Goal: Task Accomplishment & Management: Complete application form

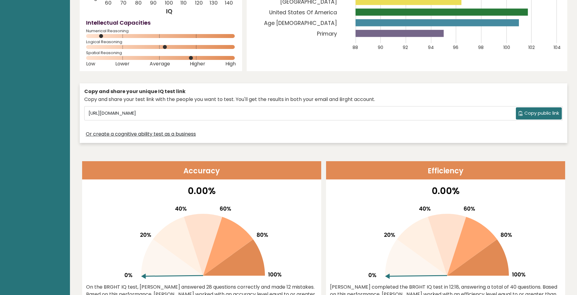
scroll to position [127, 0]
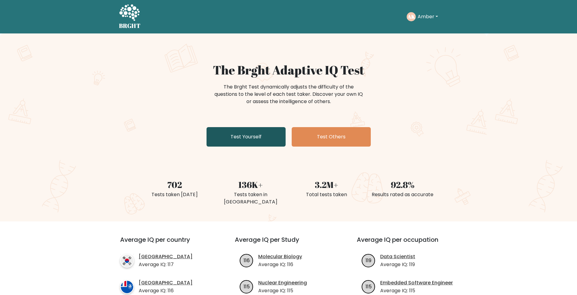
click at [230, 135] on link "Test Yourself" at bounding box center [245, 136] width 79 height 19
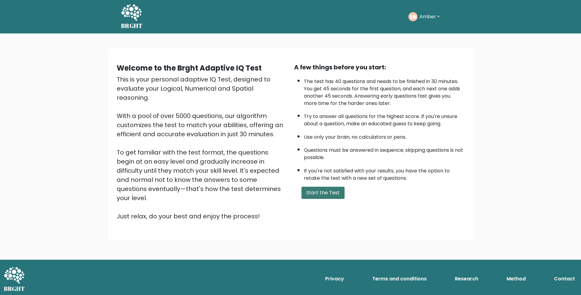
click at [328, 194] on button "Start the Test" at bounding box center [323, 193] width 43 height 12
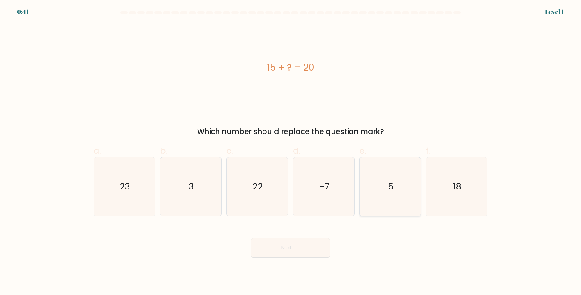
click at [381, 184] on icon "5" at bounding box center [390, 186] width 59 height 59
click at [291, 151] on input "e. 5" at bounding box center [291, 149] width 0 height 4
radio input "true"
click at [289, 247] on button "Next" at bounding box center [290, 247] width 79 height 19
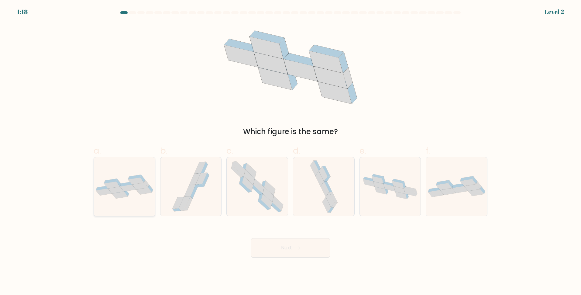
drag, startPoint x: 131, startPoint y: 205, endPoint x: 135, endPoint y: 205, distance: 4.0
click at [131, 204] on div at bounding box center [125, 186] width 62 height 59
click at [291, 151] on input "a." at bounding box center [291, 149] width 0 height 4
radio input "true"
click at [285, 248] on button "Next" at bounding box center [290, 247] width 79 height 19
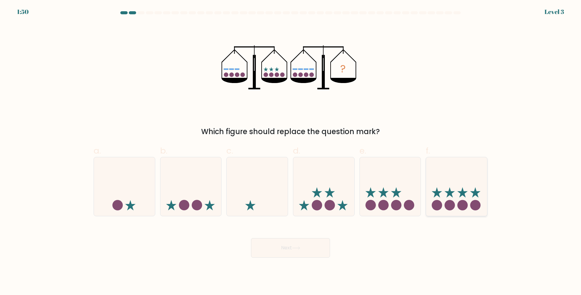
click at [440, 204] on circle at bounding box center [437, 205] width 10 height 10
click at [291, 151] on input "f." at bounding box center [291, 149] width 0 height 4
radio input "true"
click at [289, 238] on button "Next" at bounding box center [290, 247] width 79 height 19
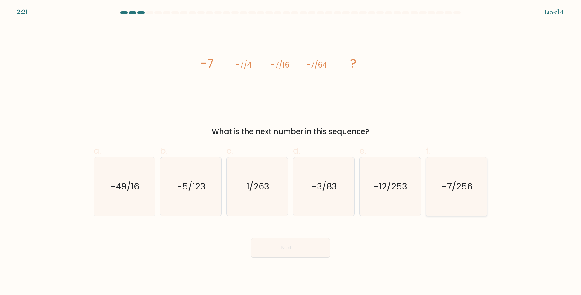
click at [436, 203] on icon "-7/256" at bounding box center [456, 186] width 59 height 59
click at [291, 151] on input "f. -7/256" at bounding box center [291, 149] width 0 height 4
radio input "true"
click at [288, 246] on button "Next" at bounding box center [290, 247] width 79 height 19
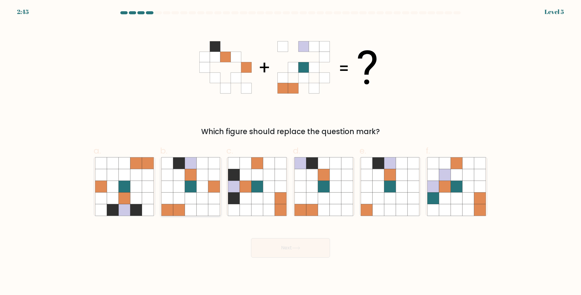
click at [182, 201] on icon at bounding box center [179, 198] width 12 height 12
click at [291, 151] on input "b." at bounding box center [291, 149] width 0 height 4
radio input "true"
click at [287, 247] on button "Next" at bounding box center [290, 247] width 79 height 19
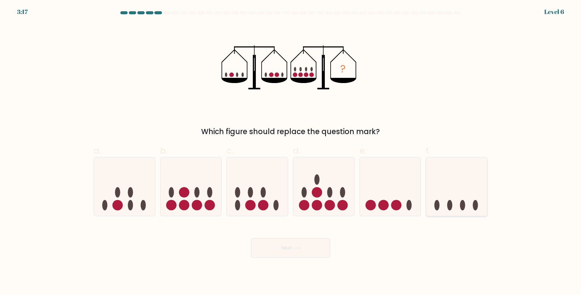
click at [466, 211] on icon at bounding box center [456, 186] width 61 height 50
click at [291, 151] on input "f." at bounding box center [291, 149] width 0 height 4
radio input "true"
click at [284, 250] on button "Next" at bounding box center [290, 247] width 79 height 19
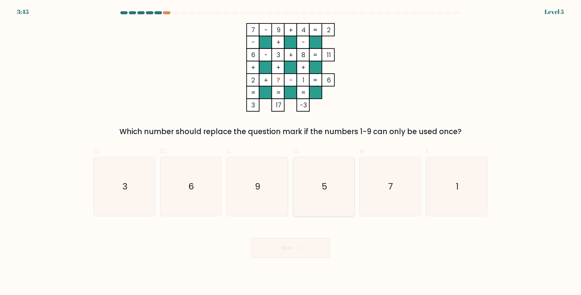
click at [316, 209] on icon "5" at bounding box center [324, 186] width 59 height 59
click at [291, 151] on input "d. 5" at bounding box center [291, 149] width 0 height 4
radio input "true"
click at [298, 251] on button "Next" at bounding box center [290, 247] width 79 height 19
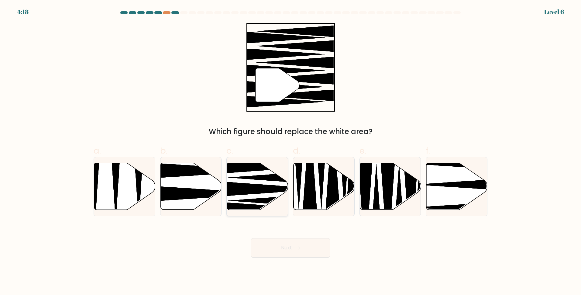
click at [234, 189] on icon at bounding box center [270, 189] width 110 height 16
click at [291, 151] on input "c." at bounding box center [291, 149] width 0 height 4
radio input "true"
click at [277, 244] on button "Next" at bounding box center [290, 247] width 79 height 19
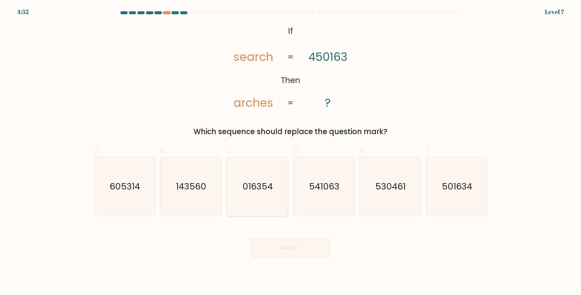
click at [273, 200] on icon "016354" at bounding box center [257, 186] width 59 height 59
click at [291, 151] on input "c. 016354" at bounding box center [291, 149] width 0 height 4
radio input "true"
click at [281, 252] on button "Next" at bounding box center [290, 247] width 79 height 19
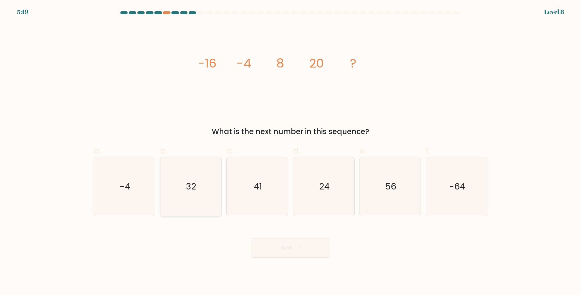
click at [211, 199] on icon "32" at bounding box center [190, 186] width 59 height 59
click at [291, 151] on input "b. 32" at bounding box center [291, 149] width 0 height 4
radio input "true"
click at [283, 246] on button "Next" at bounding box center [290, 247] width 79 height 19
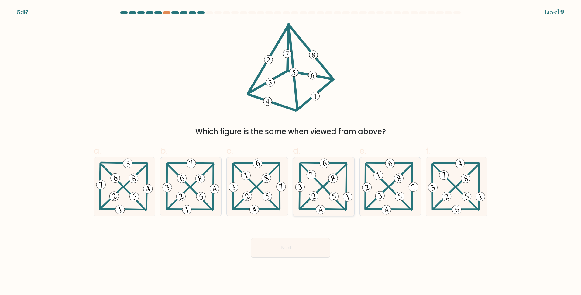
click at [328, 194] on icon at bounding box center [324, 186] width 60 height 59
click at [291, 151] on input "d." at bounding box center [291, 149] width 0 height 4
radio input "true"
click at [300, 243] on button "Next" at bounding box center [290, 247] width 79 height 19
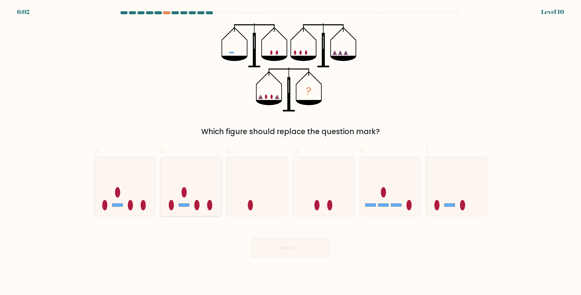
click at [207, 210] on icon at bounding box center [190, 186] width 61 height 50
click at [291, 151] on input "b." at bounding box center [291, 149] width 0 height 4
radio input "true"
click at [291, 251] on button "Next" at bounding box center [290, 247] width 79 height 19
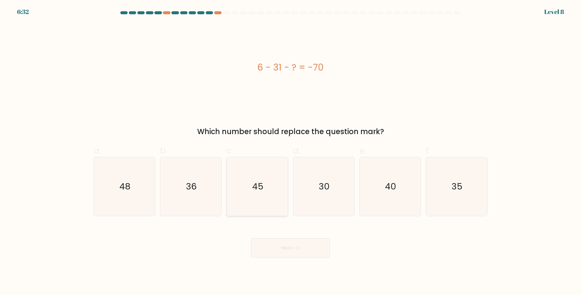
click at [263, 210] on icon "45" at bounding box center [257, 186] width 59 height 59
click at [291, 151] on input "c. 45" at bounding box center [291, 149] width 0 height 4
radio input "true"
click at [278, 247] on button "Next" at bounding box center [290, 247] width 79 height 19
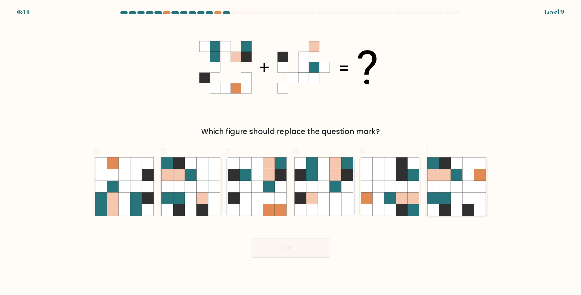
click at [472, 195] on icon at bounding box center [469, 198] width 12 height 12
click at [291, 151] on input "f." at bounding box center [291, 149] width 0 height 4
radio input "true"
click at [300, 250] on icon at bounding box center [296, 247] width 8 height 3
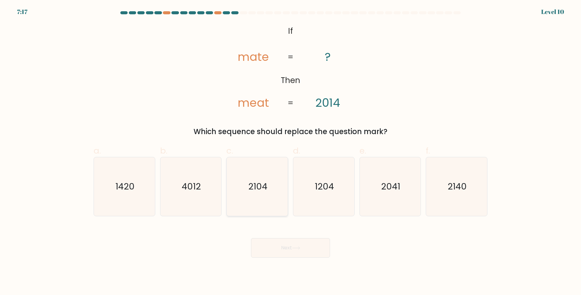
click at [270, 200] on icon "2104" at bounding box center [257, 186] width 59 height 59
click at [291, 151] on input "c. 2104" at bounding box center [291, 149] width 0 height 4
radio input "true"
click at [462, 199] on icon "2140" at bounding box center [456, 186] width 59 height 59
click at [291, 151] on input "f. 2140" at bounding box center [291, 149] width 0 height 4
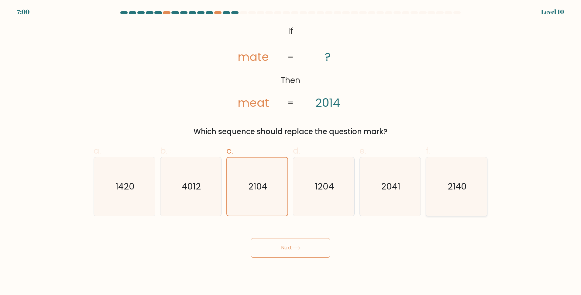
radio input "true"
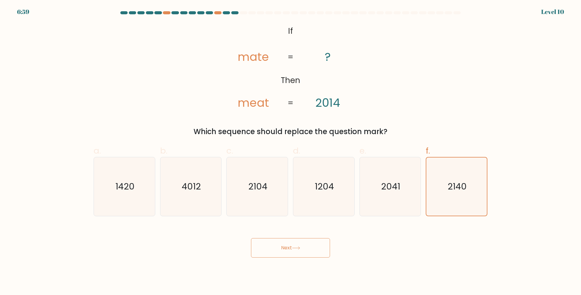
click at [296, 250] on button "Next" at bounding box center [290, 247] width 79 height 19
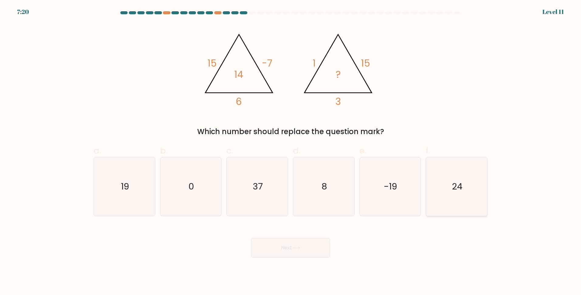
click at [439, 201] on icon "24" at bounding box center [456, 186] width 59 height 59
click at [291, 151] on input "f. 24" at bounding box center [291, 149] width 0 height 4
radio input "true"
click at [300, 245] on button "Next" at bounding box center [290, 247] width 79 height 19
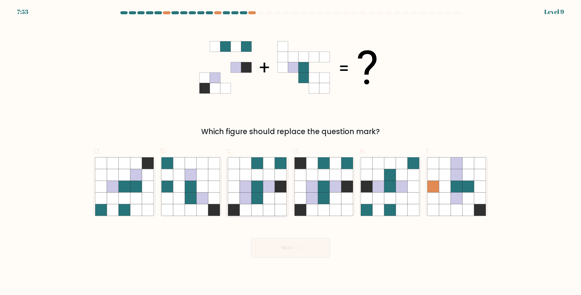
click at [258, 205] on icon at bounding box center [257, 210] width 12 height 12
click at [291, 151] on input "c." at bounding box center [291, 149] width 0 height 4
radio input "true"
click at [274, 245] on button "Next" at bounding box center [290, 247] width 79 height 19
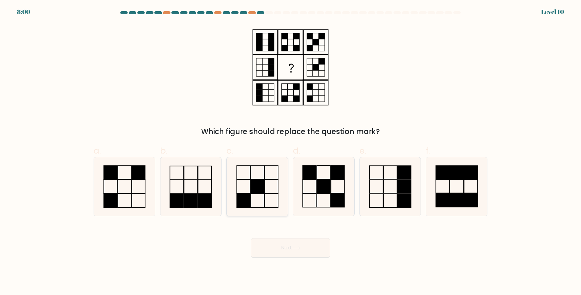
click at [260, 196] on icon at bounding box center [257, 186] width 59 height 59
click at [291, 151] on input "c." at bounding box center [291, 149] width 0 height 4
radio input "true"
click at [312, 197] on icon at bounding box center [324, 186] width 59 height 59
click at [291, 151] on input "d." at bounding box center [291, 149] width 0 height 4
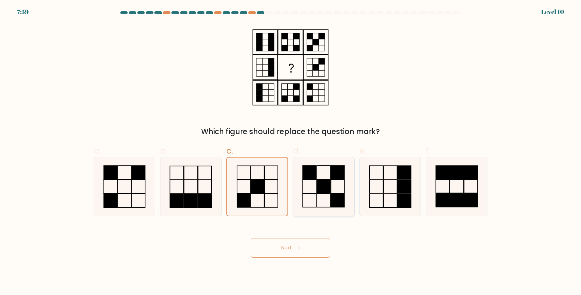
radio input "true"
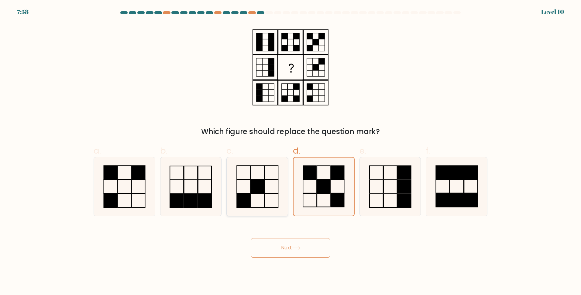
click at [265, 199] on icon at bounding box center [257, 186] width 59 height 59
click at [291, 151] on input "c." at bounding box center [291, 149] width 0 height 4
radio input "true"
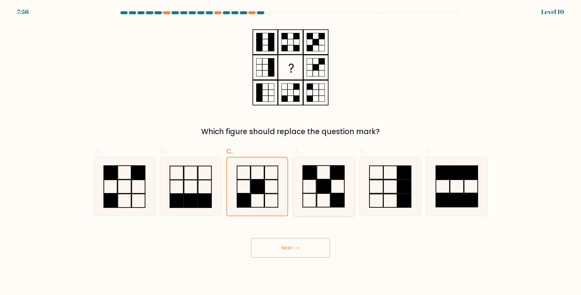
drag, startPoint x: 277, startPoint y: 249, endPoint x: 333, endPoint y: 194, distance: 77.6
click at [333, 194] on form at bounding box center [290, 134] width 581 height 246
click at [332, 194] on rect at bounding box center [337, 200] width 13 height 14
click at [291, 151] on input "d." at bounding box center [291, 149] width 0 height 4
radio input "true"
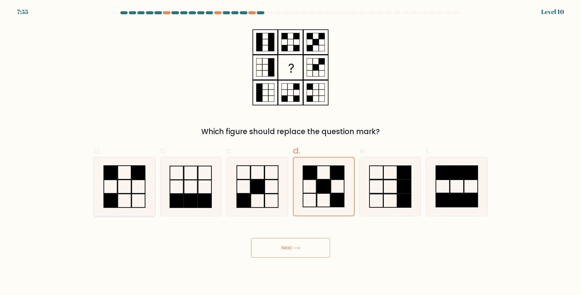
click at [116, 189] on icon at bounding box center [124, 186] width 59 height 59
click at [291, 151] on input "a." at bounding box center [291, 149] width 0 height 4
radio input "true"
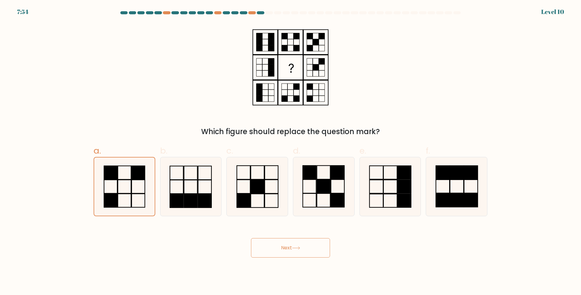
click at [266, 244] on button "Next" at bounding box center [290, 247] width 79 height 19
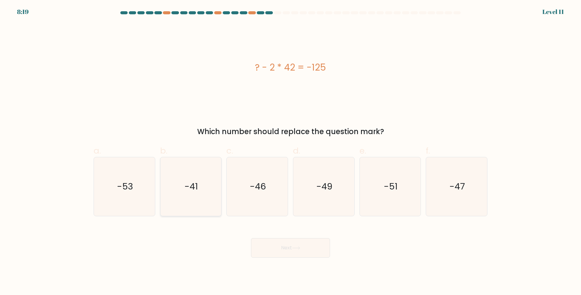
click at [176, 202] on icon "-41" at bounding box center [190, 186] width 59 height 59
click at [291, 151] on input "b. -41" at bounding box center [291, 149] width 0 height 4
radio input "true"
drag, startPoint x: 267, startPoint y: 232, endPoint x: 271, endPoint y: 239, distance: 7.8
click at [267, 234] on div "Next" at bounding box center [290, 240] width 401 height 34
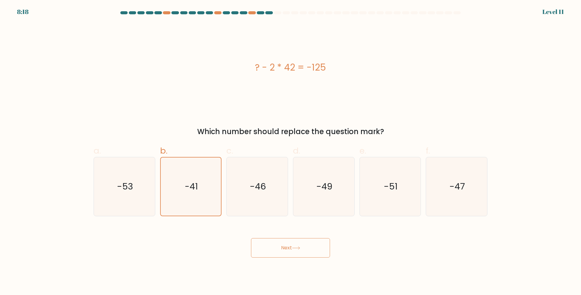
click at [273, 243] on button "Next" at bounding box center [290, 247] width 79 height 19
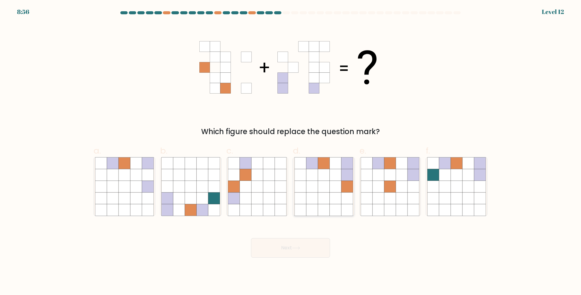
click at [306, 199] on icon at bounding box center [312, 198] width 12 height 12
click at [291, 151] on input "d." at bounding box center [291, 149] width 0 height 4
radio input "true"
click at [328, 200] on icon at bounding box center [324, 198] width 12 height 12
click at [291, 151] on input "d." at bounding box center [291, 149] width 0 height 4
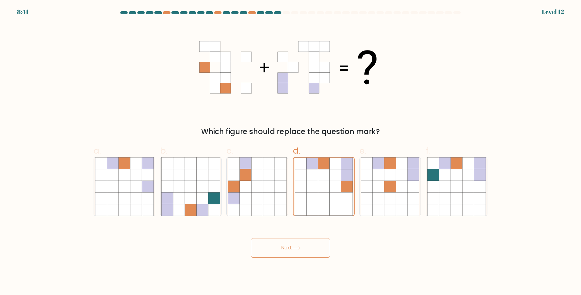
click at [285, 249] on button "Next" at bounding box center [290, 247] width 79 height 19
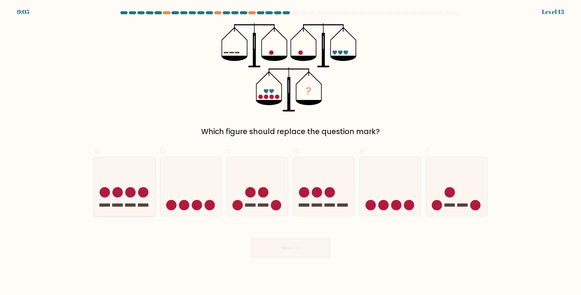
click at [140, 194] on circle at bounding box center [143, 192] width 10 height 10
click at [291, 151] on input "a." at bounding box center [291, 149] width 0 height 4
radio input "true"
click at [270, 245] on button "Next" at bounding box center [290, 247] width 79 height 19
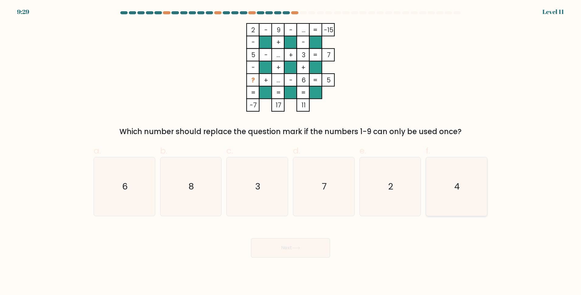
click at [446, 198] on icon "4" at bounding box center [456, 186] width 59 height 59
click at [291, 151] on input "f. 4" at bounding box center [291, 149] width 0 height 4
radio input "true"
click at [304, 243] on button "Next" at bounding box center [290, 247] width 79 height 19
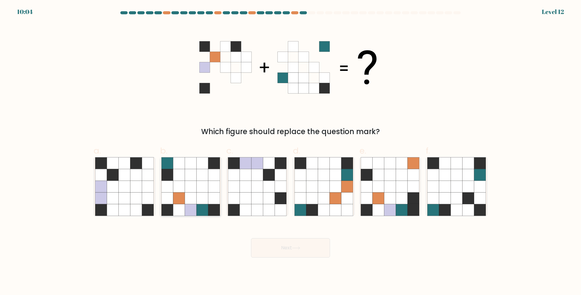
click at [206, 195] on icon at bounding box center [203, 198] width 12 height 12
click at [291, 151] on input "b." at bounding box center [291, 149] width 0 height 4
radio input "true"
click at [285, 241] on button "Next" at bounding box center [290, 247] width 79 height 19
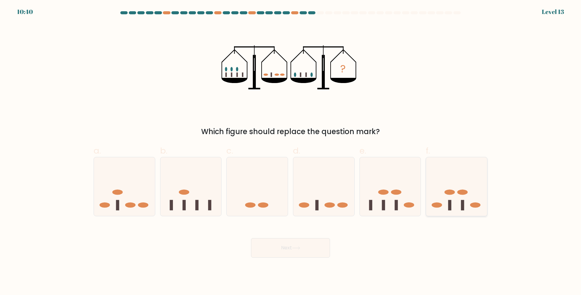
click at [445, 203] on icon at bounding box center [456, 186] width 61 height 50
click at [291, 151] on input "f." at bounding box center [291, 149] width 0 height 4
radio input "true"
click at [318, 250] on button "Next" at bounding box center [290, 247] width 79 height 19
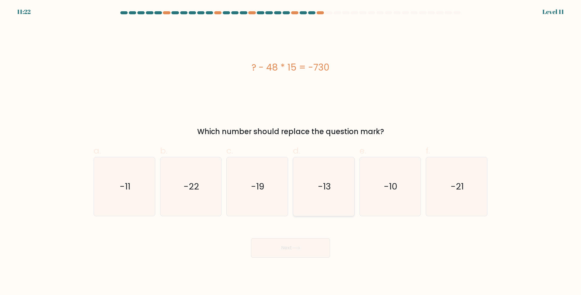
click at [335, 209] on icon "-13" at bounding box center [324, 186] width 59 height 59
click at [291, 151] on input "d. -13" at bounding box center [291, 149] width 0 height 4
radio input "true"
click at [195, 199] on icon "-22" at bounding box center [190, 186] width 59 height 59
click at [291, 151] on input "b. -22" at bounding box center [291, 149] width 0 height 4
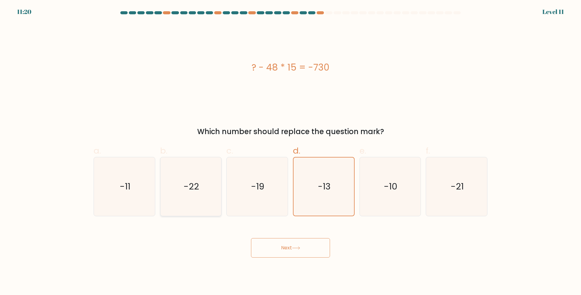
radio input "true"
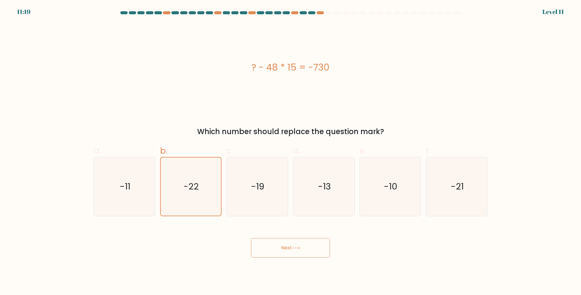
click at [278, 248] on button "Next" at bounding box center [290, 247] width 79 height 19
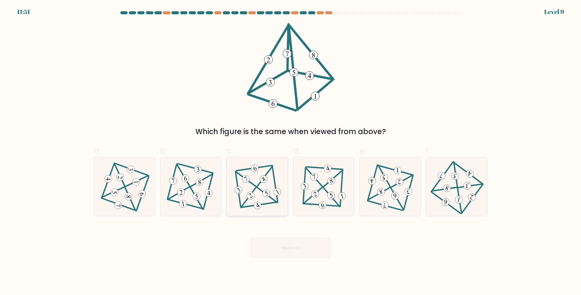
click at [268, 200] on icon at bounding box center [257, 186] width 48 height 47
click at [291, 151] on input "c." at bounding box center [291, 149] width 0 height 4
radio input "true"
click at [277, 243] on button "Next" at bounding box center [290, 247] width 79 height 19
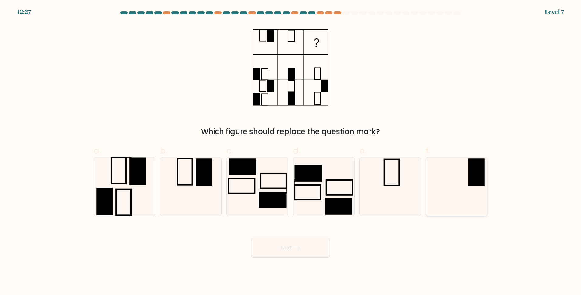
click at [450, 188] on icon at bounding box center [456, 186] width 59 height 59
click at [291, 151] on input "f." at bounding box center [291, 149] width 0 height 4
radio input "true"
click at [300, 244] on button "Next" at bounding box center [290, 247] width 79 height 19
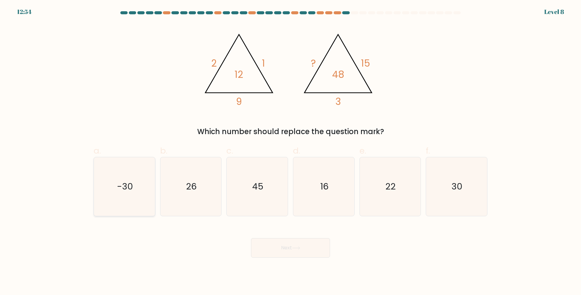
click at [137, 205] on icon "-30" at bounding box center [124, 186] width 59 height 59
click at [291, 151] on input "a. -30" at bounding box center [291, 149] width 0 height 4
radio input "true"
click at [263, 245] on button "Next" at bounding box center [290, 247] width 79 height 19
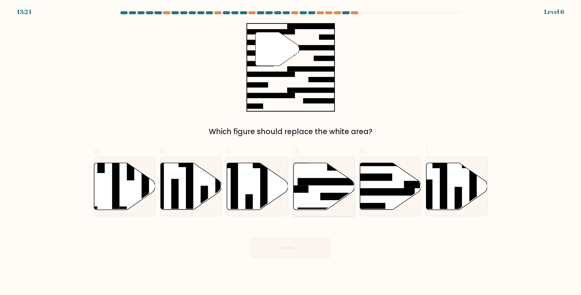
click at [345, 200] on icon at bounding box center [323, 187] width 61 height 48
click at [291, 151] on input "d." at bounding box center [291, 149] width 0 height 4
radio input "true"
click at [382, 200] on icon at bounding box center [390, 186] width 61 height 47
click at [291, 151] on input "e." at bounding box center [291, 149] width 0 height 4
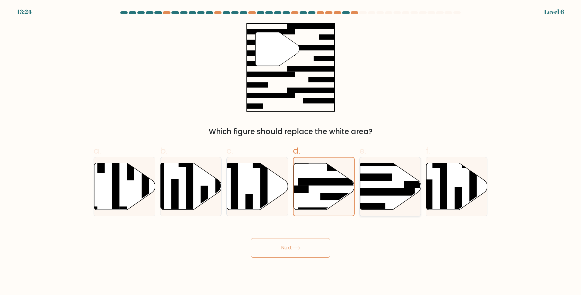
radio input "true"
click at [288, 247] on button "Next" at bounding box center [290, 247] width 79 height 19
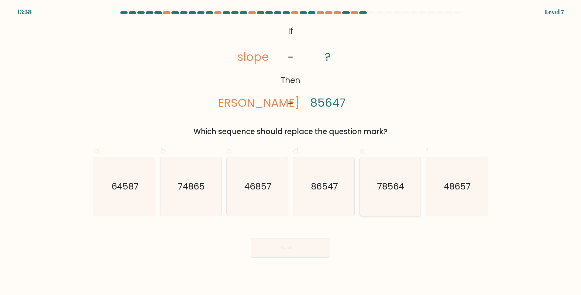
click at [386, 194] on icon "78564" at bounding box center [390, 186] width 59 height 59
click at [291, 151] on input "e. 78564" at bounding box center [291, 149] width 0 height 4
radio input "true"
click at [300, 248] on icon at bounding box center [295, 248] width 7 height 3
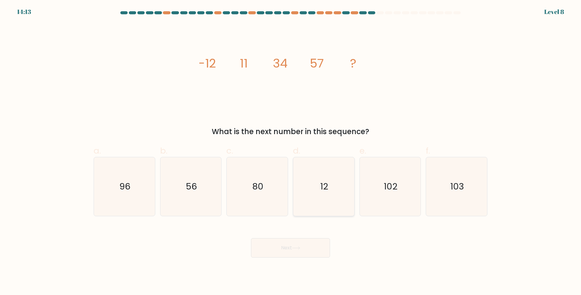
click at [316, 211] on icon "12" at bounding box center [324, 186] width 59 height 59
click at [291, 151] on input "d. 12" at bounding box center [291, 149] width 0 height 4
radio input "true"
click at [261, 205] on icon "80" at bounding box center [257, 186] width 59 height 59
click at [291, 151] on input "c. 80" at bounding box center [291, 149] width 0 height 4
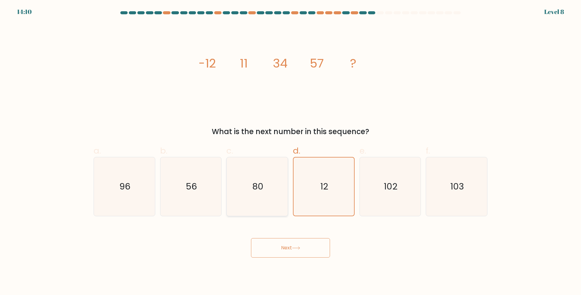
radio input "true"
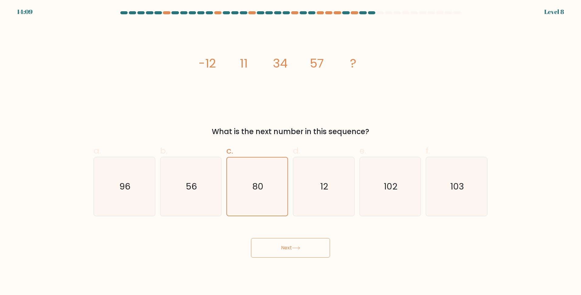
click at [264, 243] on button "Next" at bounding box center [290, 247] width 79 height 19
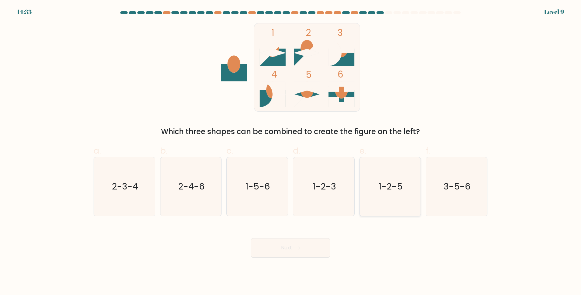
click at [375, 202] on icon "1-2-5" at bounding box center [390, 186] width 59 height 59
click at [291, 151] on input "e. 1-2-5" at bounding box center [291, 149] width 0 height 4
radio input "true"
click at [304, 245] on button "Next" at bounding box center [290, 247] width 79 height 19
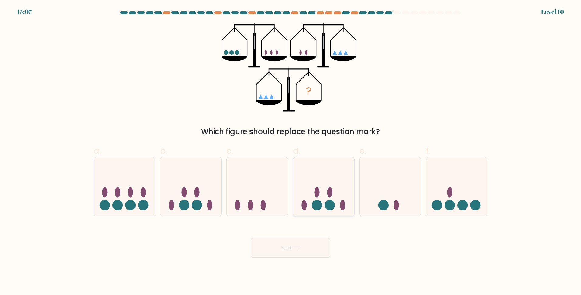
click at [337, 202] on icon at bounding box center [323, 186] width 61 height 50
click at [291, 151] on input "d." at bounding box center [291, 149] width 0 height 4
radio input "true"
click at [297, 244] on button "Next" at bounding box center [290, 247] width 79 height 19
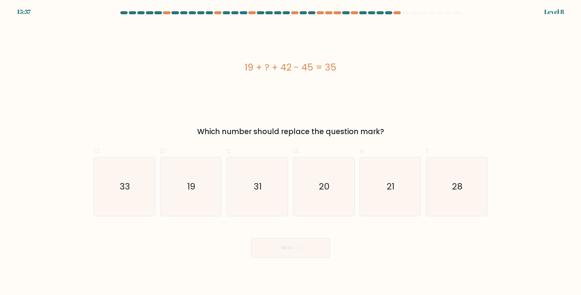
drag, startPoint x: 338, startPoint y: 70, endPoint x: 217, endPoint y: 75, distance: 120.5
click at [217, 75] on div "19 + ? + 42 - 45 = 35" at bounding box center [291, 67] width 394 height 88
copy div "19 + ? + 42 - 45 = 35"
click at [213, 188] on icon "19" at bounding box center [190, 186] width 59 height 59
click at [291, 151] on input "b. 19" at bounding box center [291, 149] width 0 height 4
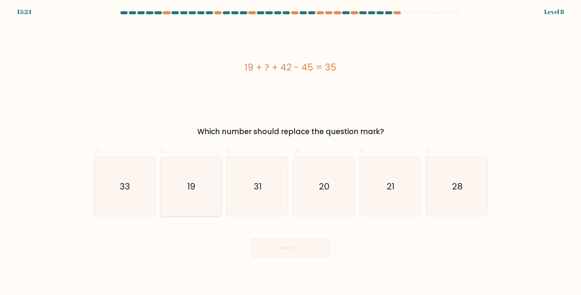
radio input "true"
click at [276, 244] on button "Next" at bounding box center [290, 247] width 79 height 19
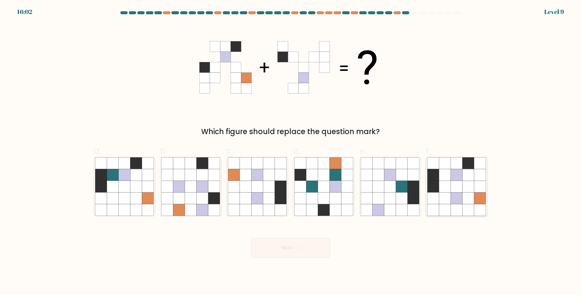
click at [450, 188] on icon at bounding box center [445, 187] width 12 height 12
click at [291, 151] on input "f." at bounding box center [291, 149] width 0 height 4
radio input "true"
click at [290, 250] on button "Next" at bounding box center [290, 247] width 79 height 19
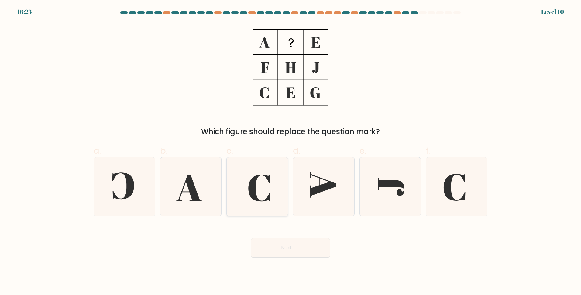
click at [267, 188] on icon at bounding box center [257, 186] width 59 height 59
click at [291, 151] on input "c." at bounding box center [291, 149] width 0 height 4
radio input "true"
click at [289, 241] on button "Next" at bounding box center [290, 247] width 79 height 19
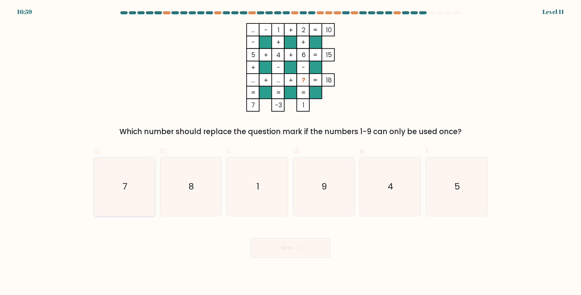
click at [137, 200] on icon "7" at bounding box center [124, 186] width 59 height 59
click at [291, 151] on input "a. 7" at bounding box center [291, 149] width 0 height 4
radio input "true"
click at [267, 243] on button "Next" at bounding box center [290, 247] width 79 height 19
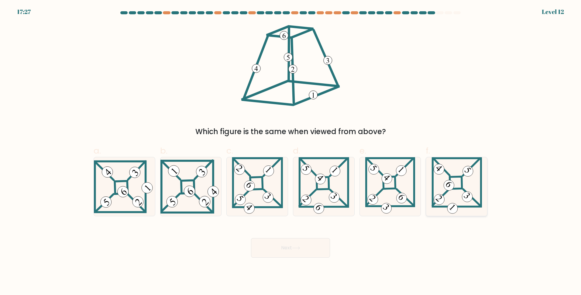
click at [443, 191] on icon at bounding box center [457, 186] width 50 height 59
click at [291, 151] on input "f." at bounding box center [291, 149] width 0 height 4
radio input "true"
click at [300, 248] on icon at bounding box center [295, 248] width 7 height 3
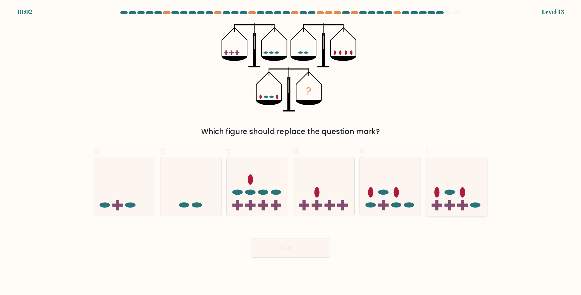
click at [438, 200] on rect at bounding box center [437, 205] width 3 height 10
click at [291, 151] on input "f." at bounding box center [291, 149] width 0 height 4
radio input "true"
click at [317, 246] on button "Next" at bounding box center [290, 247] width 79 height 19
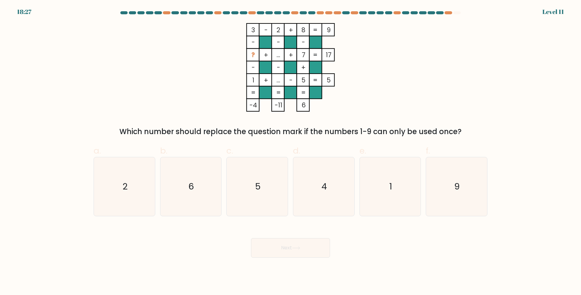
drag, startPoint x: 248, startPoint y: 26, endPoint x: 468, endPoint y: 128, distance: 242.6
click at [468, 128] on div "3 - 2 + 8 9 - - - ? + ... + 7 17 - - + 1 + ... - 5 = 5 = = = = -4 -11 6 = Which…" at bounding box center [290, 80] width 401 height 114
copy div "3 - 2 + 8 9 - - - ? + ... + 7 17 - - + 1 + ... - 5 = 5 = = = = -4 -11 6 = Which…"
click at [63, 132] on form at bounding box center [290, 134] width 581 height 246
click at [180, 107] on div "3 - 2 + 8 9 - - - ? + ... + 7 17 - - + 1 + ... - 5 = 5 = = = = -4 -11 6 = Which…" at bounding box center [290, 80] width 401 height 114
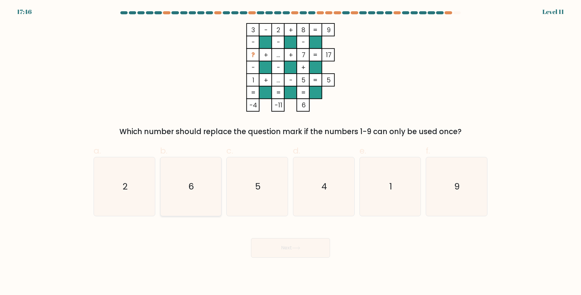
click at [202, 174] on icon "6" at bounding box center [190, 186] width 59 height 59
click at [291, 151] on input "b. 6" at bounding box center [291, 149] width 0 height 4
radio input "true"
click at [271, 242] on button "Next" at bounding box center [290, 247] width 79 height 19
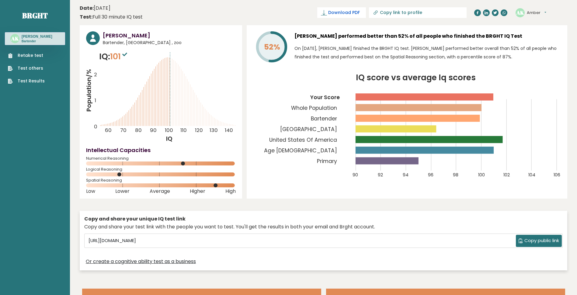
click at [360, 14] on span "Download PDF" at bounding box center [344, 12] width 32 height 6
click at [403, 34] on h3 "[PERSON_NAME] performed better than 52% of all people who finished the BRGHT IQ…" at bounding box center [427, 36] width 266 height 10
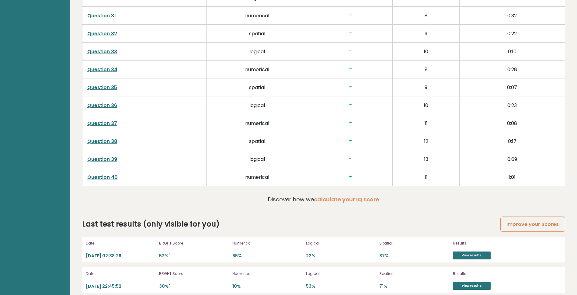
scroll to position [1586, 0]
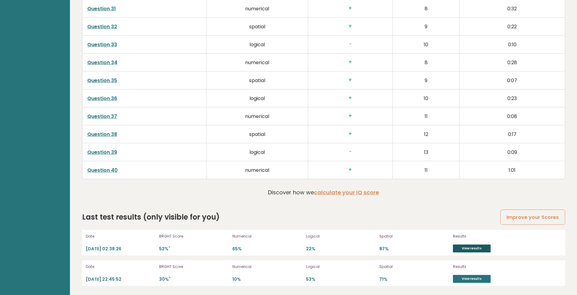
click at [471, 247] on link "View results" at bounding box center [472, 248] width 38 height 8
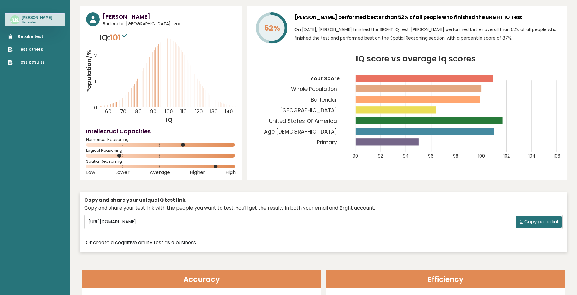
scroll to position [0, 0]
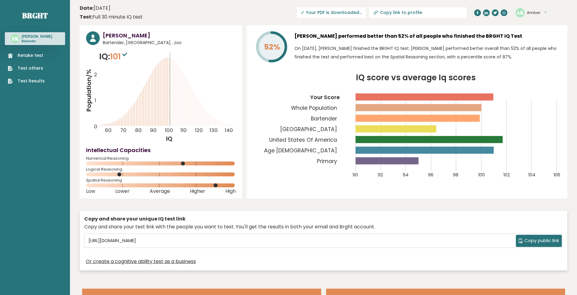
click at [199, 97] on icon "Population/% IQ 0 1 2 60 70 80 90 100 110 120 130 140" at bounding box center [161, 96] width 150 height 92
click at [280, 104] on icon "IQ score vs average Iq scores 90 92 94 96 98 100 102 104 106 Your Score Whole P…" at bounding box center [407, 129] width 308 height 111
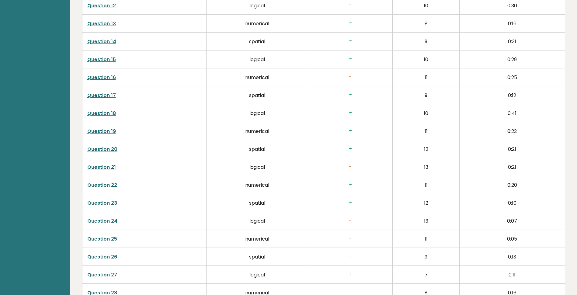
scroll to position [1252, 0]
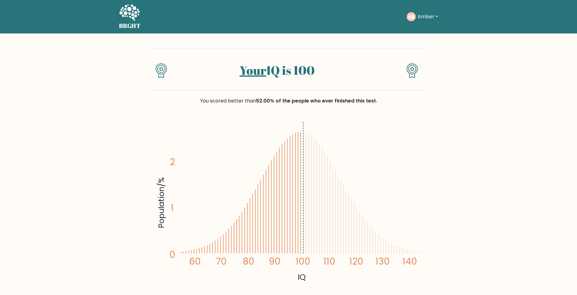
click at [425, 17] on button "Amber" at bounding box center [428, 17] width 24 height 8
